Goal: Transaction & Acquisition: Purchase product/service

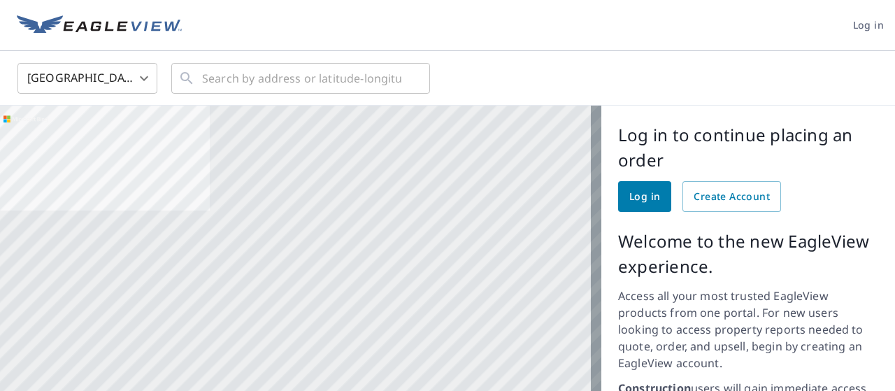
click at [629, 196] on span "Log in" at bounding box center [644, 196] width 31 height 17
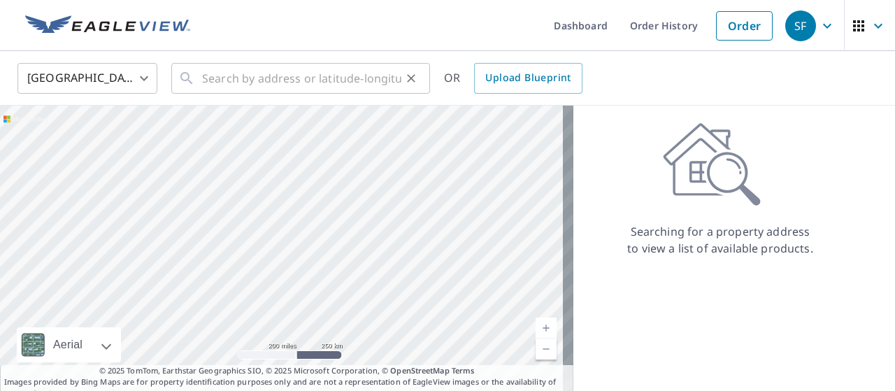
click at [203, 72] on div "​" at bounding box center [300, 78] width 259 height 31
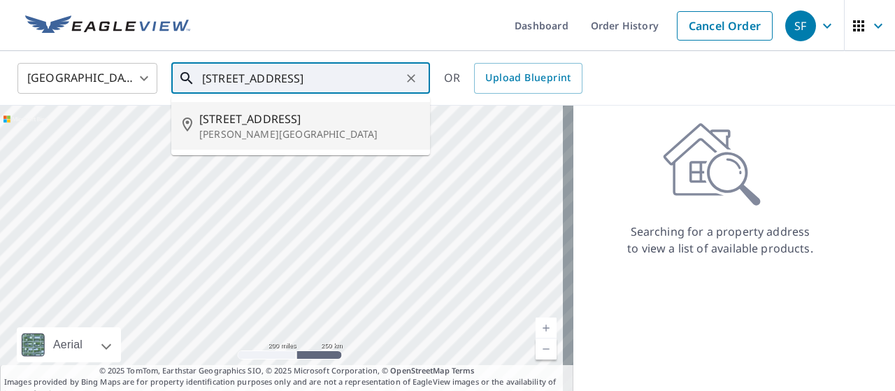
click at [240, 117] on span "3223 Hampton Oaks Dr" at bounding box center [309, 118] width 220 height 17
type input "3223 Hampton Oaks Dr Allison Park, PA 15101"
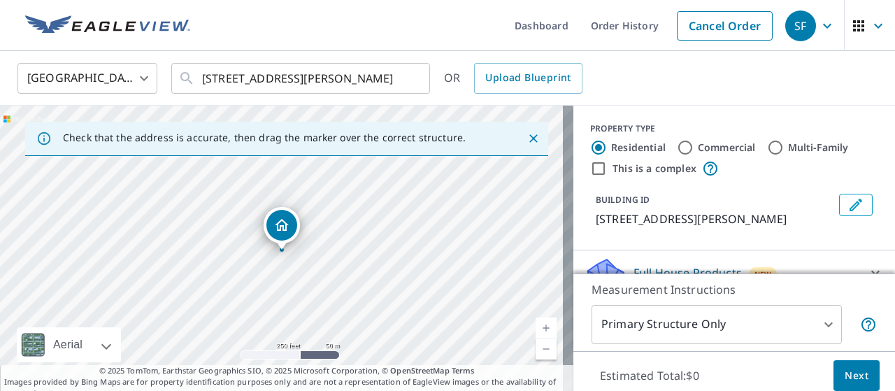
click at [536, 326] on link "Current Level 17, Zoom In" at bounding box center [546, 327] width 21 height 21
click at [536, 326] on link "Current Level 17.825096504444872, Zoom In" at bounding box center [546, 327] width 21 height 21
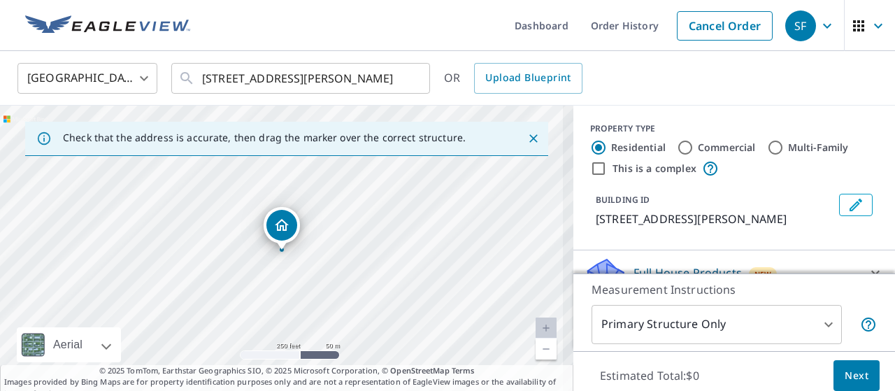
click at [536, 326] on link "Current Level 18.71562473620733, Zoom In Disabled" at bounding box center [546, 327] width 21 height 21
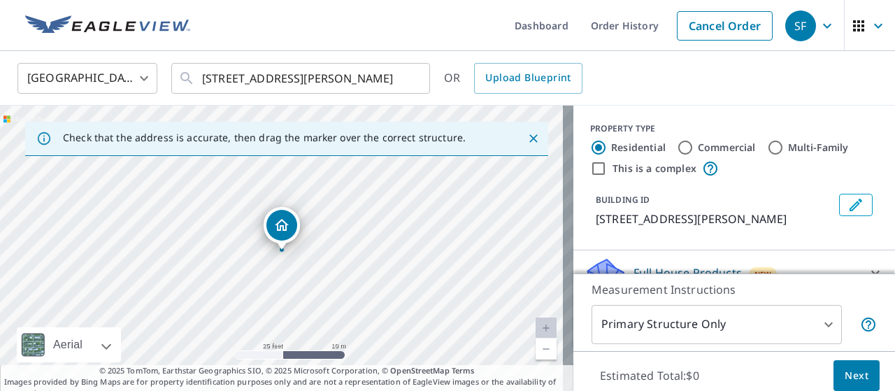
click at [536, 355] on link "Current Level 20, Zoom Out" at bounding box center [546, 348] width 21 height 21
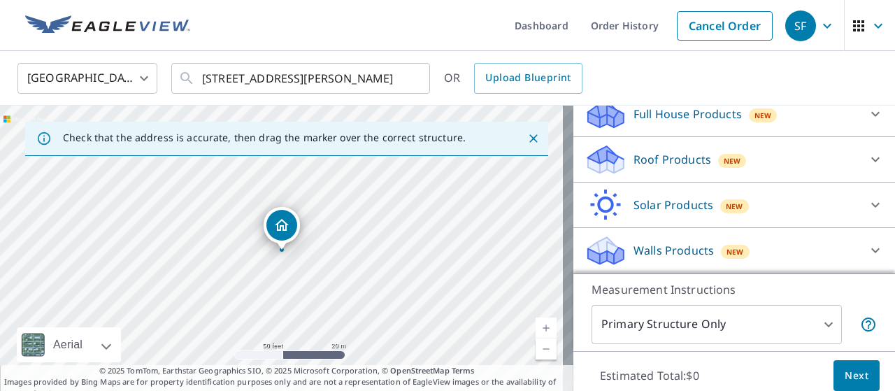
scroll to position [177, 0]
click at [867, 164] on icon at bounding box center [875, 159] width 17 height 17
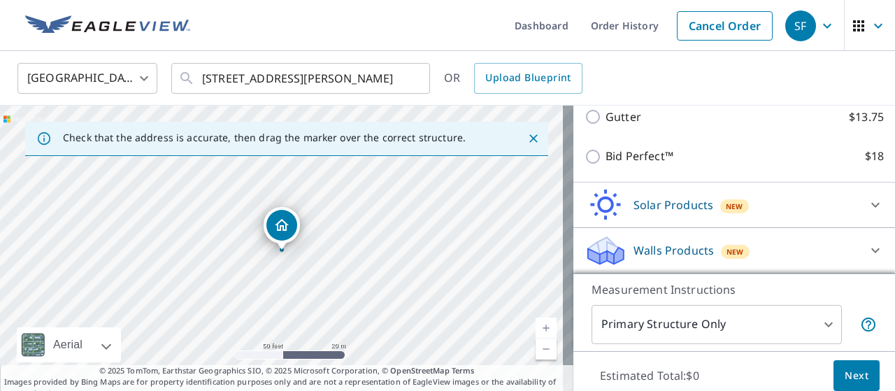
scroll to position [341, 0]
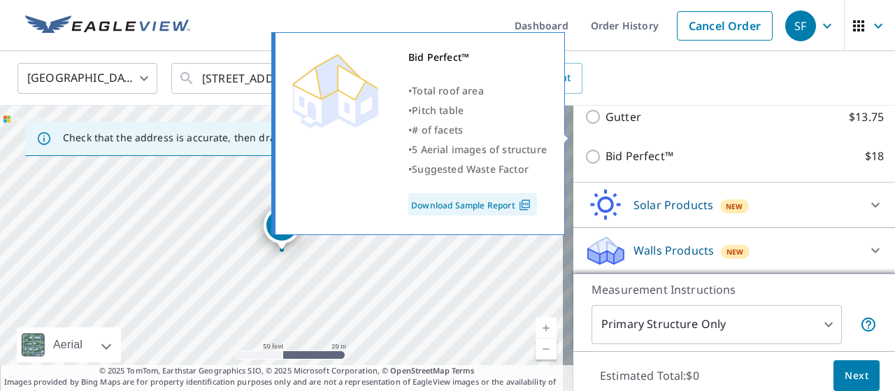
click at [590, 148] on input "Bid Perfect™ $18" at bounding box center [594, 156] width 21 height 17
checkbox input "true"
type input "1"
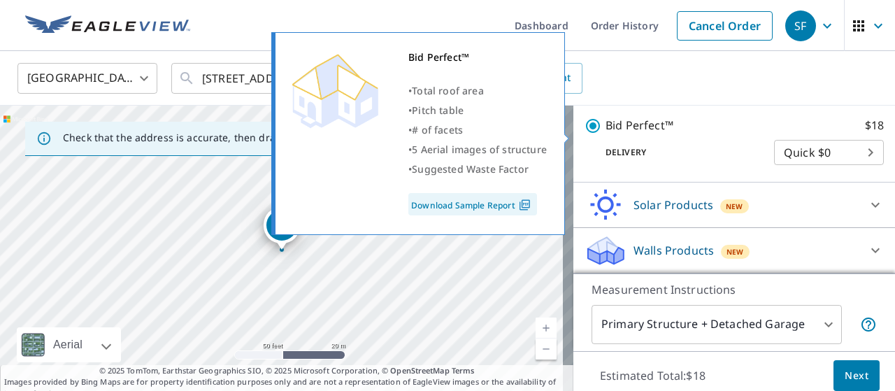
scroll to position [363, 0]
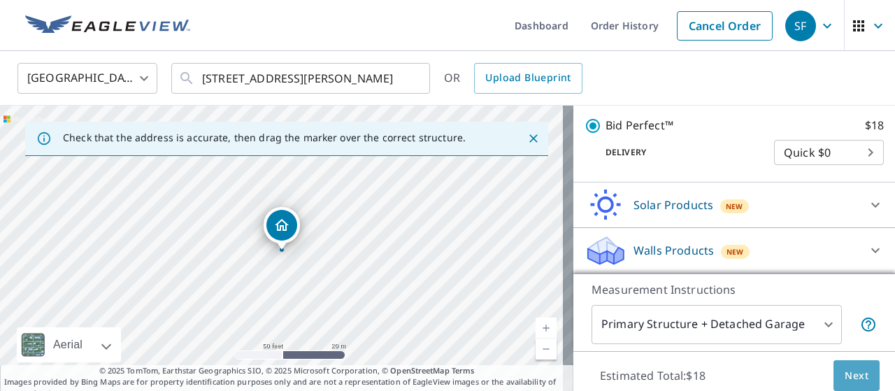
click at [845, 368] on span "Next" at bounding box center [857, 375] width 24 height 17
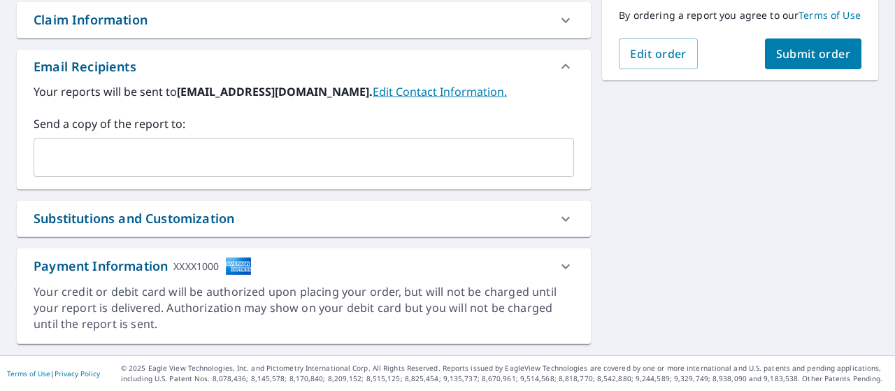
scroll to position [396, 0]
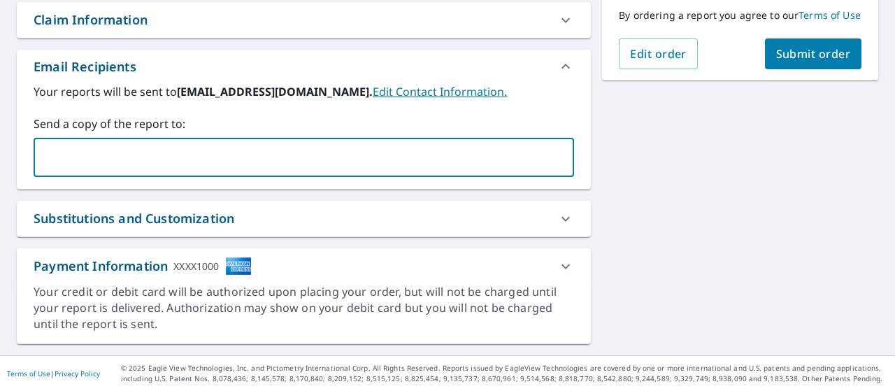
click at [69, 153] on input "text" at bounding box center [293, 157] width 507 height 27
type input "nicklefcakis@pghfbi.com"
click at [821, 60] on button "Submit order" at bounding box center [813, 53] width 97 height 31
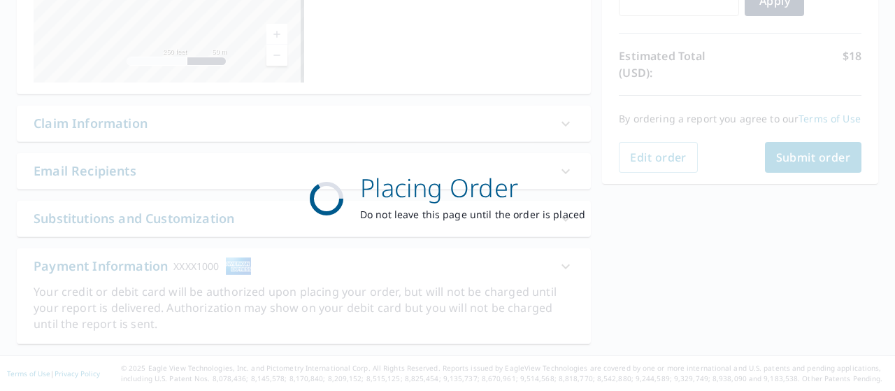
scroll to position [299, 0]
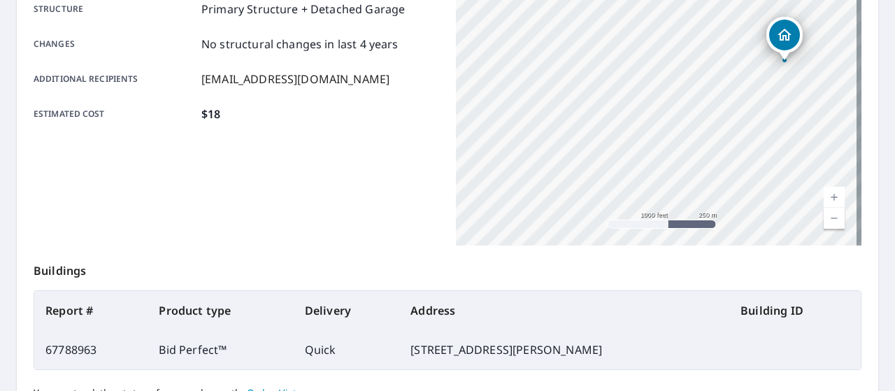
scroll to position [436, 0]
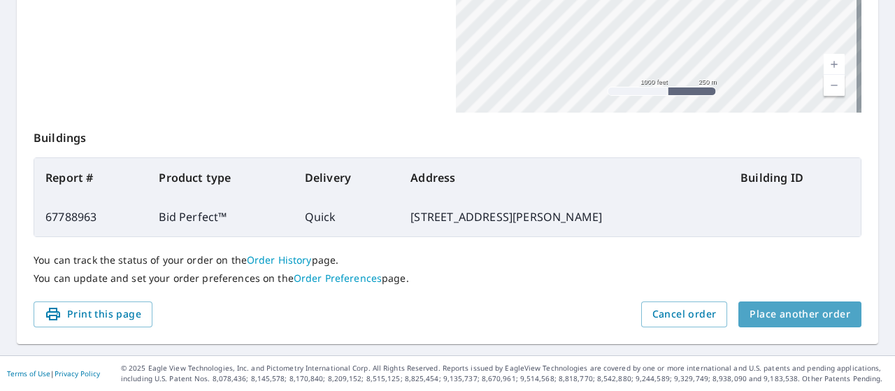
click at [800, 307] on span "Place another order" at bounding box center [799, 314] width 101 height 17
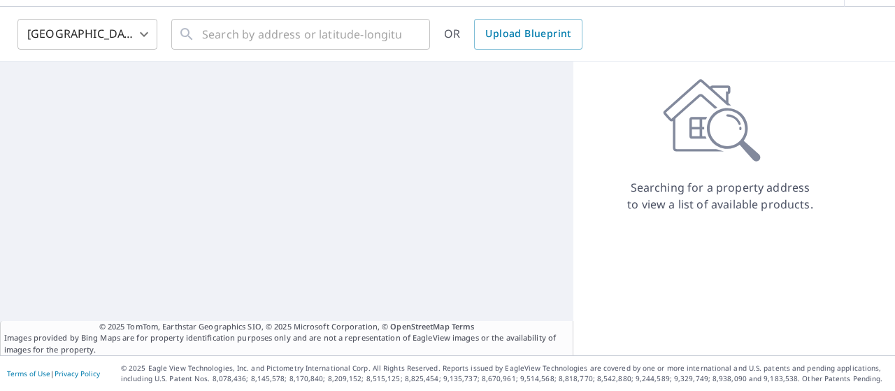
scroll to position [44, 0]
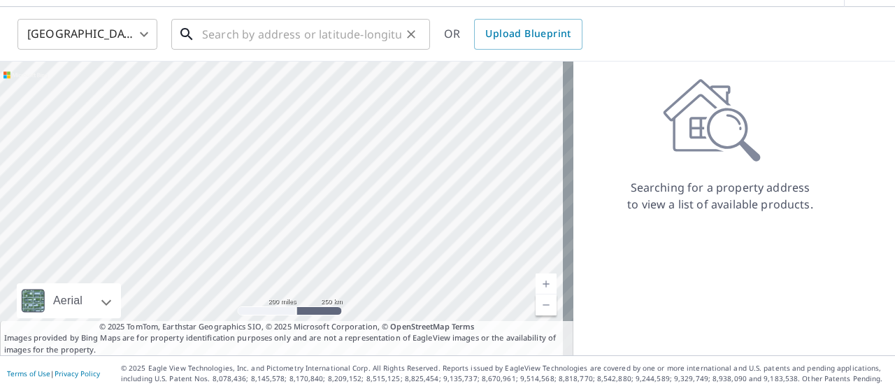
click at [216, 41] on input "text" at bounding box center [301, 34] width 199 height 39
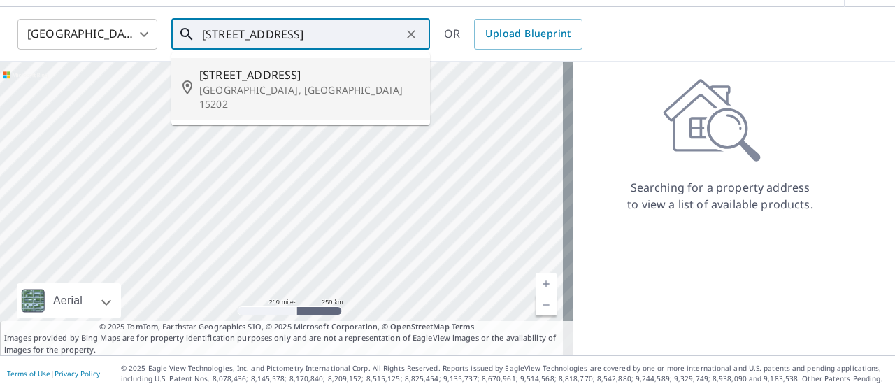
click at [222, 76] on span "631 Highland Pl" at bounding box center [309, 74] width 220 height 17
type input "631 Highland Pl Pittsburgh, PA 15202"
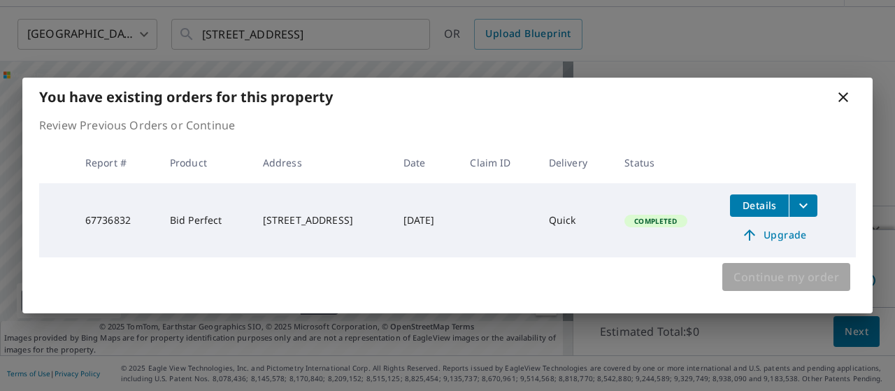
click at [792, 282] on span "Continue my order" at bounding box center [786, 277] width 106 height 20
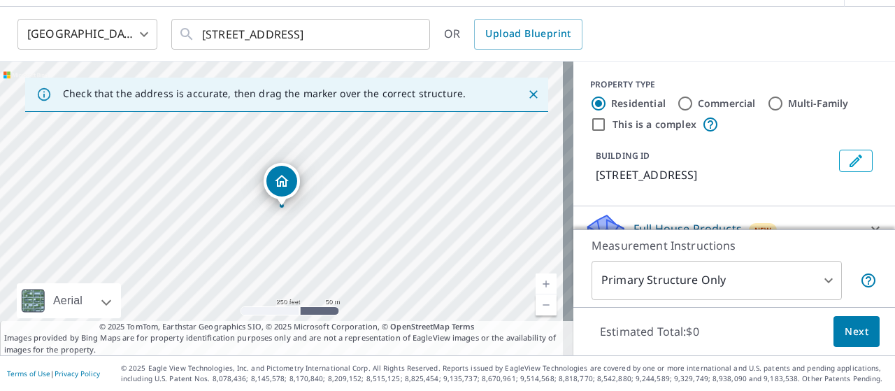
click at [537, 284] on link "Current Level 17, Zoom In" at bounding box center [546, 283] width 21 height 21
click at [537, 284] on link "Current Level 18, Zoom In" at bounding box center [546, 283] width 21 height 21
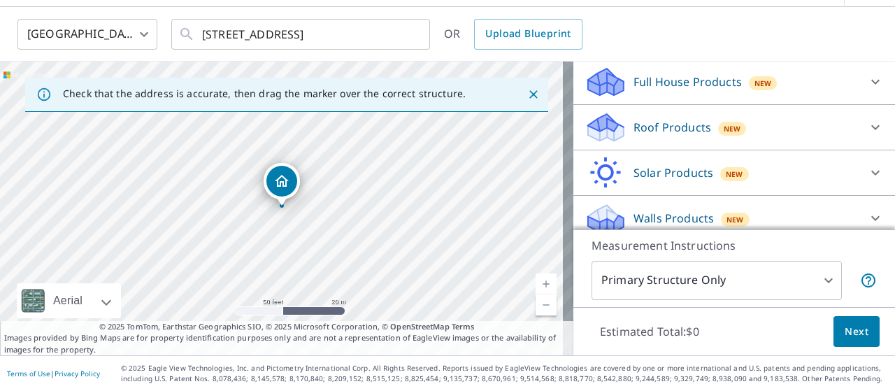
scroll to position [149, 0]
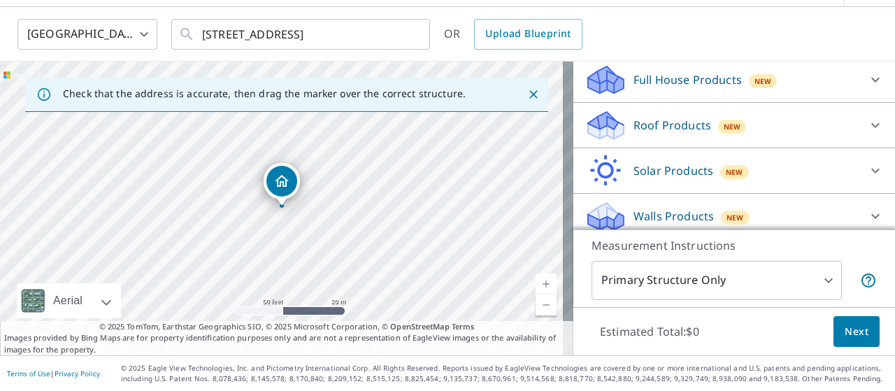
click at [867, 134] on icon at bounding box center [875, 125] width 17 height 17
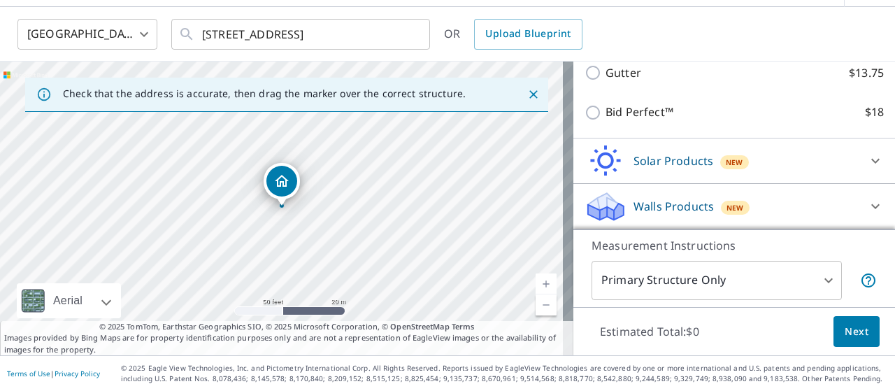
scroll to position [324, 0]
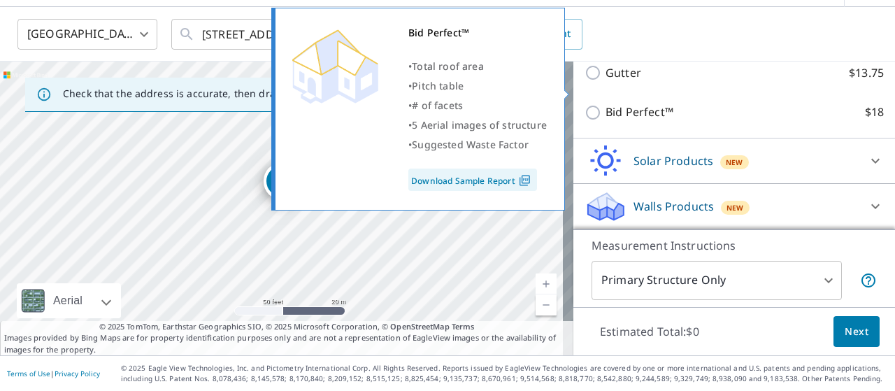
click at [639, 103] on p "Bid Perfect™" at bounding box center [639, 111] width 68 height 17
click at [605, 104] on input "Bid Perfect™ $18" at bounding box center [594, 112] width 21 height 17
checkbox input "true"
type input "1"
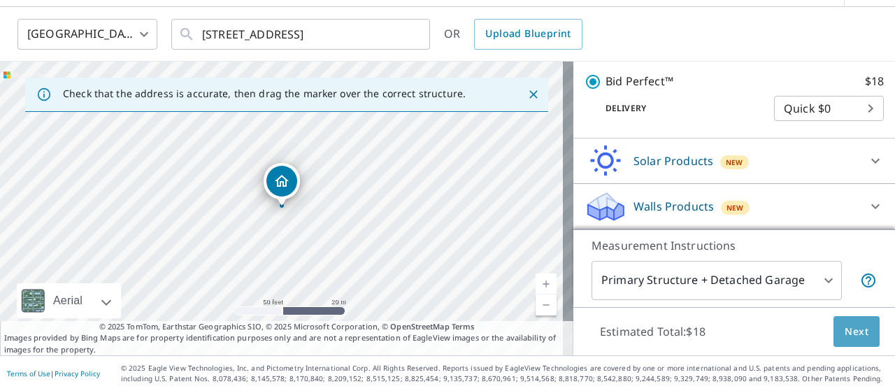
click at [845, 331] on span "Next" at bounding box center [857, 331] width 24 height 17
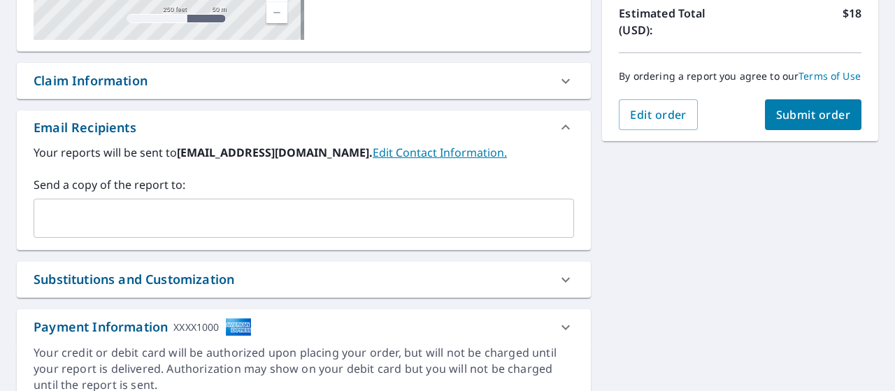
scroll to position [324, 0]
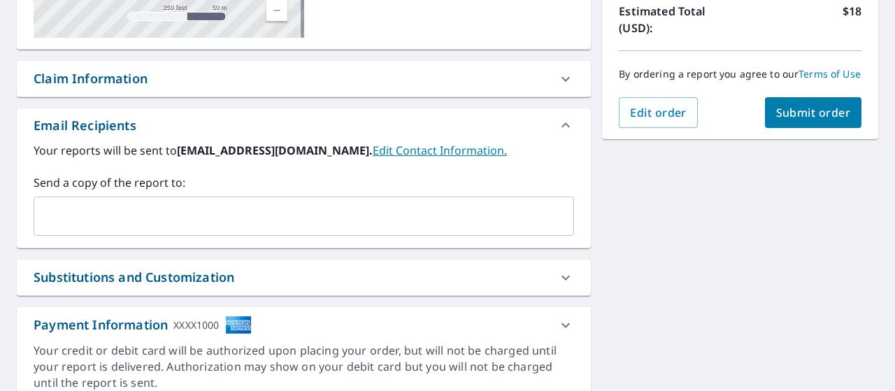
click at [110, 222] on input "text" at bounding box center [293, 216] width 507 height 27
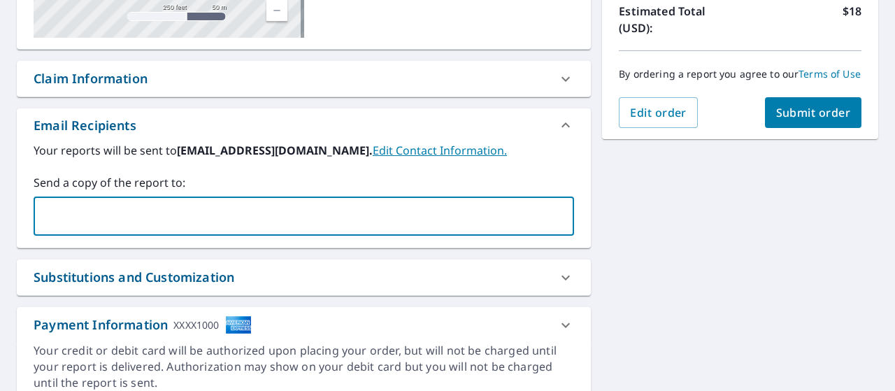
type input "nicklefcakis@pghfbi.com"
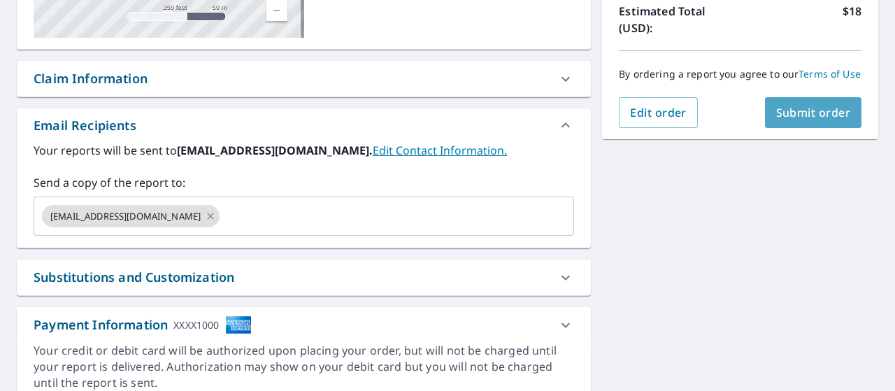
click at [830, 120] on span "Submit order" at bounding box center [813, 112] width 75 height 15
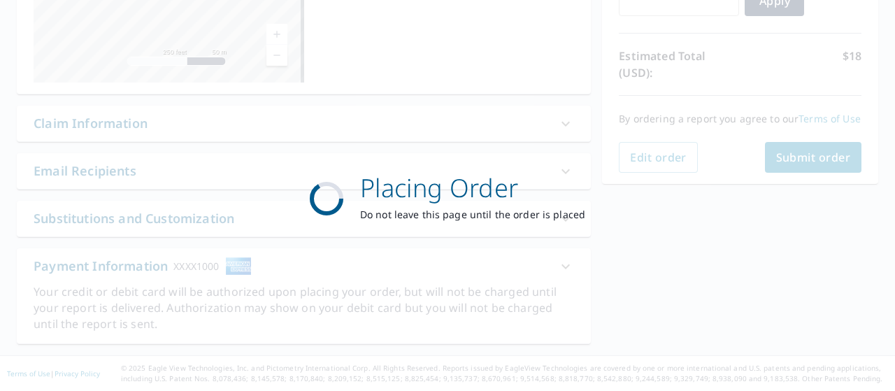
scroll to position [299, 0]
